Goal: Browse casually

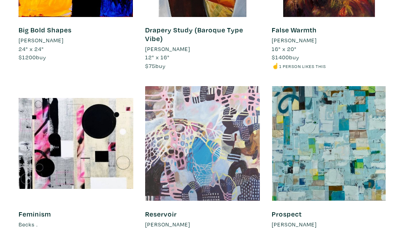
scroll to position [5964, 0]
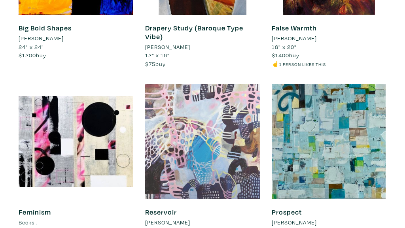
click at [193, 95] on div at bounding box center [202, 141] width 115 height 115
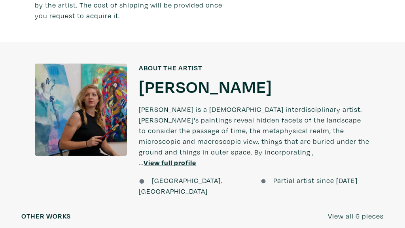
scroll to position [573, 0]
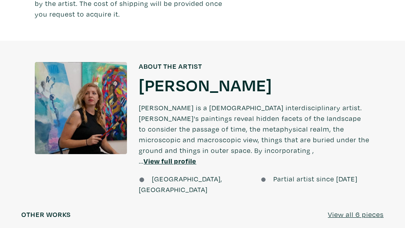
click at [196, 157] on u "View full profile" at bounding box center [170, 161] width 53 height 9
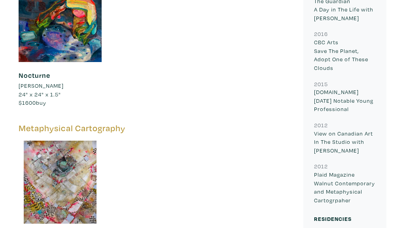
scroll to position [1381, 0]
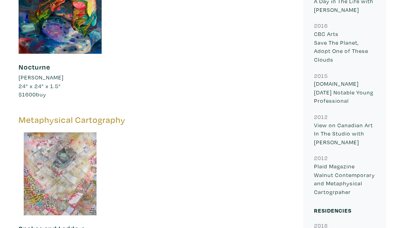
click at [59, 133] on div at bounding box center [60, 174] width 83 height 83
